Goal: Transaction & Acquisition: Purchase product/service

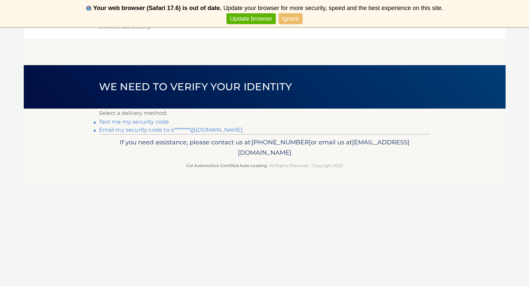
click at [132, 129] on link "Email my security code to s********@gmail.com" at bounding box center [171, 130] width 144 height 6
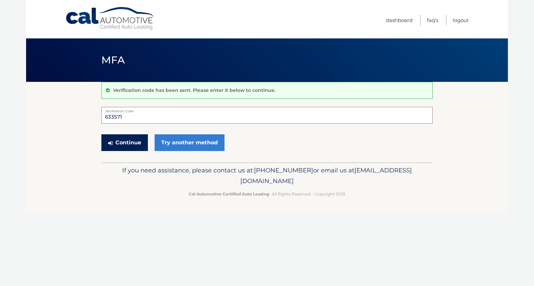
type input "633571"
click at [121, 142] on button "Continue" at bounding box center [124, 143] width 47 height 17
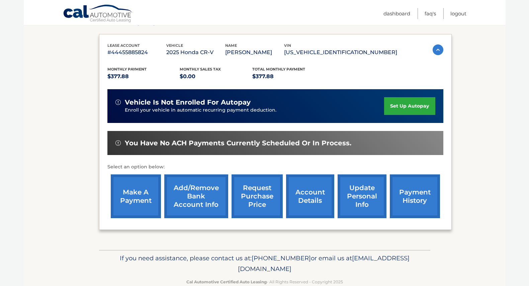
scroll to position [104, 0]
click at [140, 191] on link "make a payment" at bounding box center [136, 197] width 50 height 44
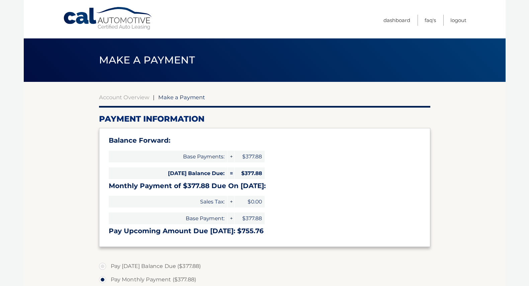
select select "MzViZjNlMjEtOTdmYy00NTc4LWIwMDQtN2E0NzVmNDk2NzA2"
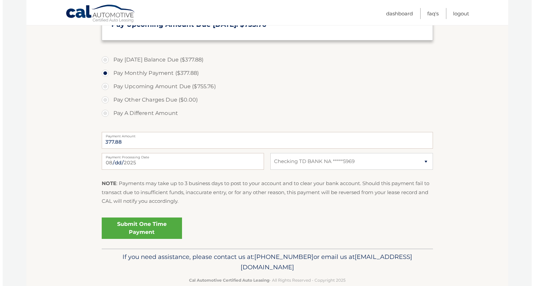
scroll to position [208, 0]
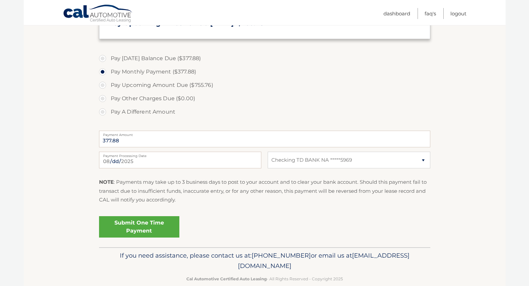
click at [150, 224] on link "Submit One Time Payment" at bounding box center [139, 227] width 80 height 21
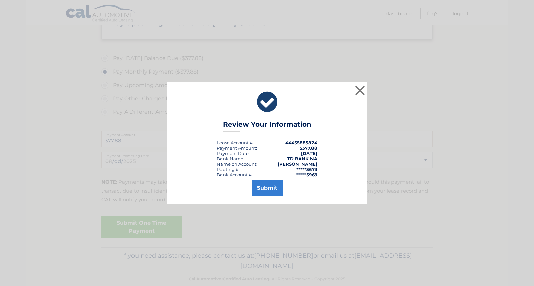
click at [270, 187] on button "Submit" at bounding box center [267, 188] width 31 height 16
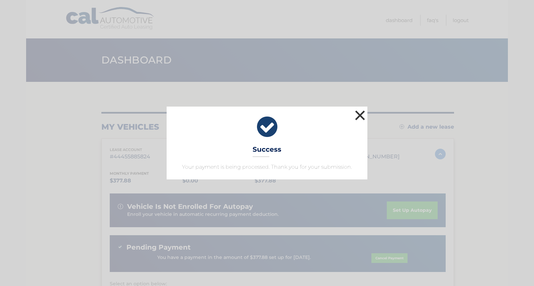
click at [360, 113] on button "×" at bounding box center [359, 115] width 13 height 13
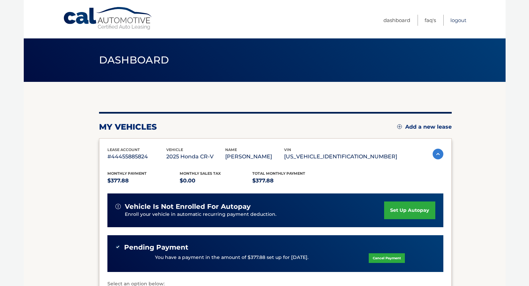
click at [457, 19] on link "Logout" at bounding box center [458, 20] width 16 height 11
